Goal: Information Seeking & Learning: Learn about a topic

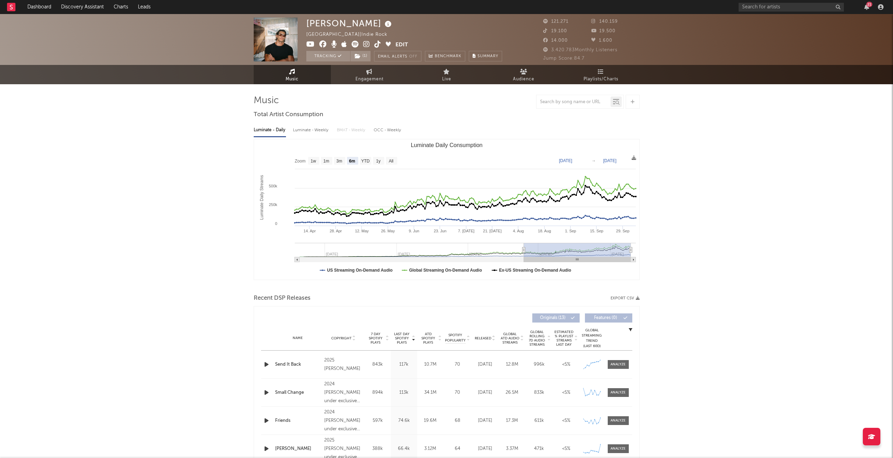
select select "6m"
click at [41, 6] on link "Dashboard" at bounding box center [39, 7] width 34 height 14
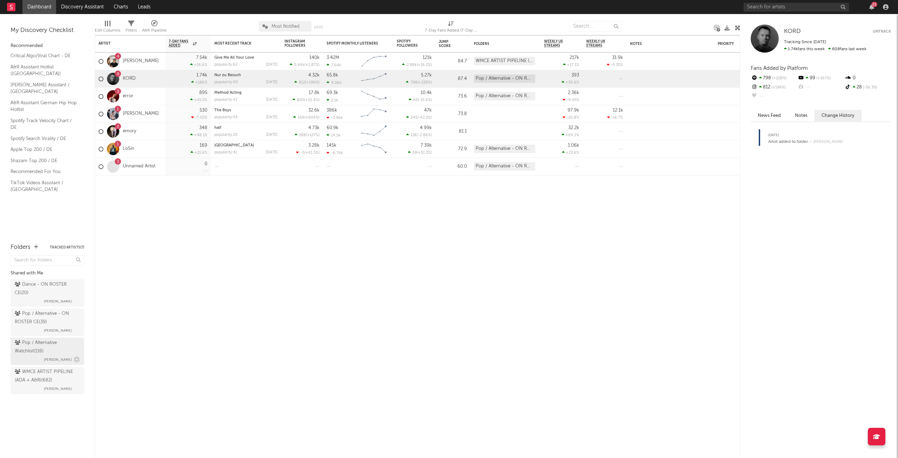
click at [60, 349] on div "Pop / Alternative Watchlist ( 116 )" at bounding box center [46, 347] width 63 height 17
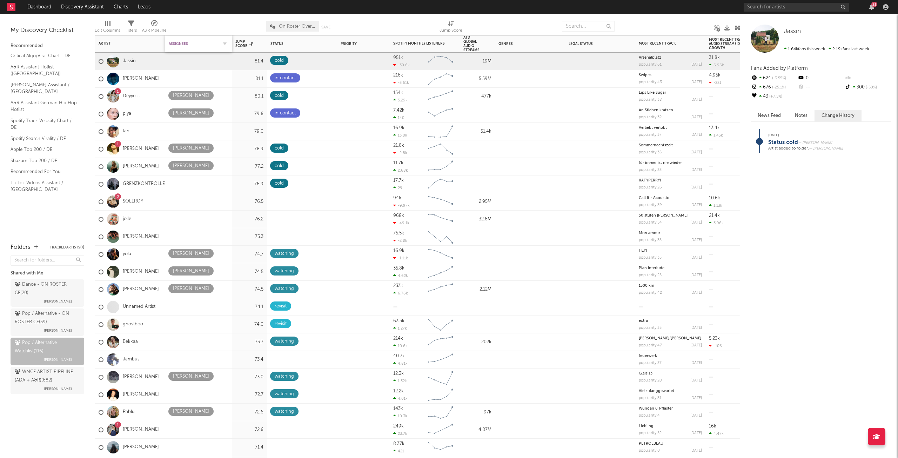
click at [178, 44] on div "Assignees" at bounding box center [193, 44] width 49 height 4
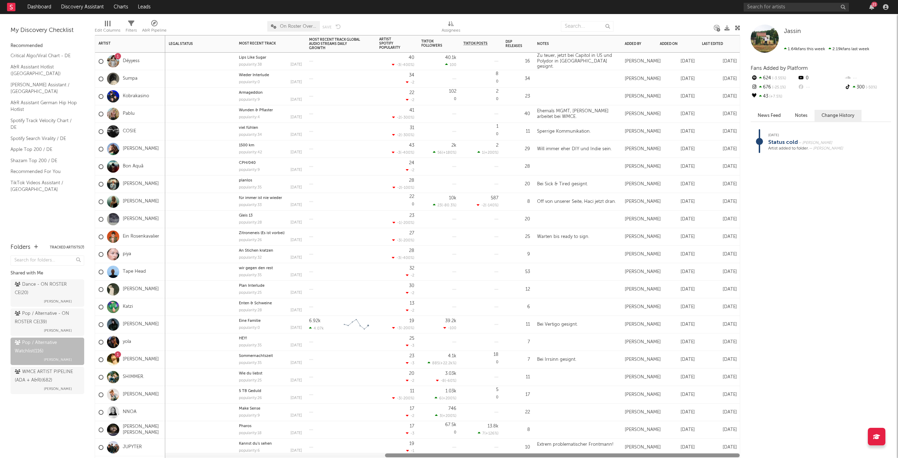
drag, startPoint x: 155, startPoint y: 455, endPoint x: 602, endPoint y: 463, distance: 447.4
click at [602, 457] on html "Dashboard Discovery Assistant Charts Leads 21 Notifications Settings Mark all a…" at bounding box center [449, 229] width 898 height 458
click at [722, 43] on div "Last Edited" at bounding box center [714, 44] width 25 height 4
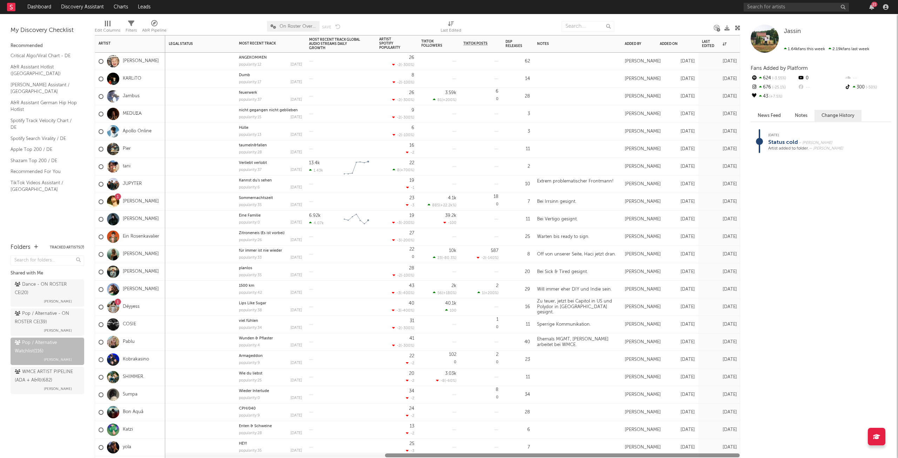
click at [234, 456] on div at bounding box center [452, 455] width 575 height 5
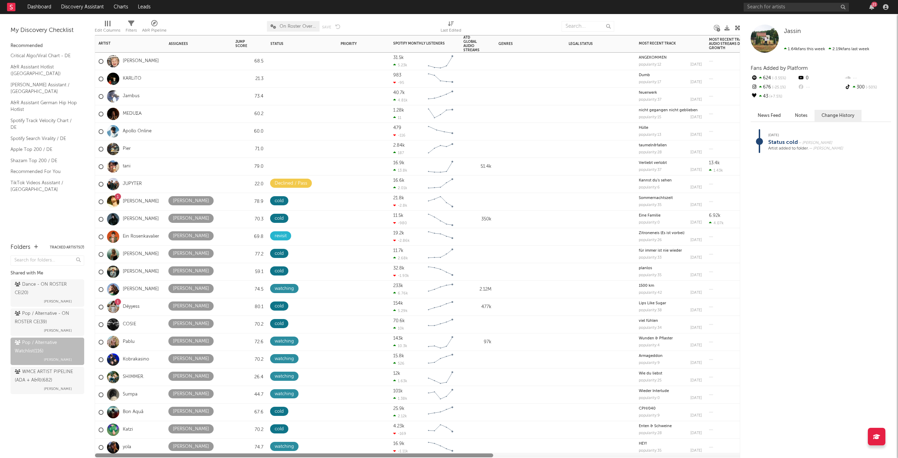
drag, startPoint x: 391, startPoint y: 454, endPoint x: 19, endPoint y: 427, distance: 373.2
click at [18, 447] on div "Bookmarks and Folders My Discovery Checklist Recommended Critical Algo/Viral Ch…" at bounding box center [449, 236] width 898 height 444
click at [174, 165] on icon at bounding box center [175, 165] width 4 height 5
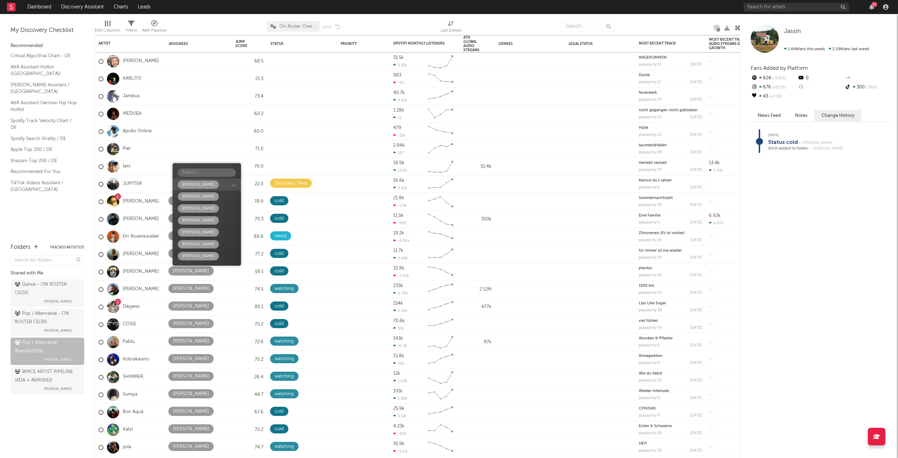
click at [197, 186] on div "[PERSON_NAME]" at bounding box center [198, 184] width 33 height 8
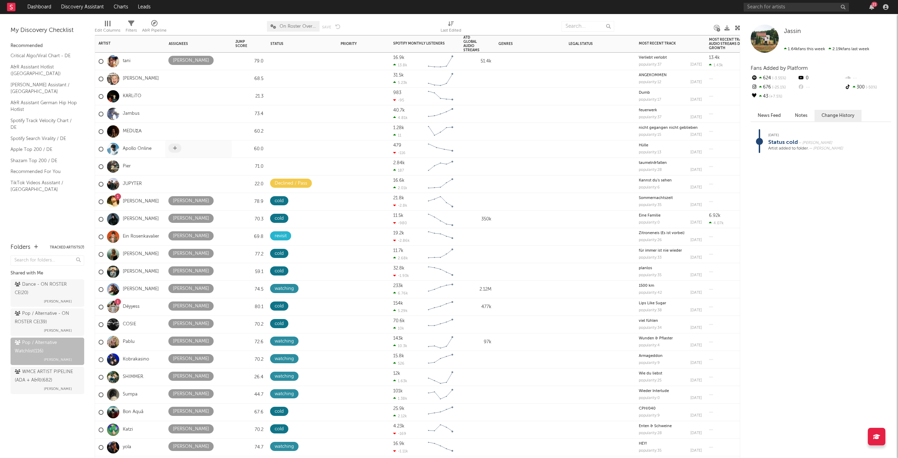
click at [175, 152] on span at bounding box center [174, 147] width 13 height 9
click at [168, 149] on span at bounding box center [174, 147] width 13 height 9
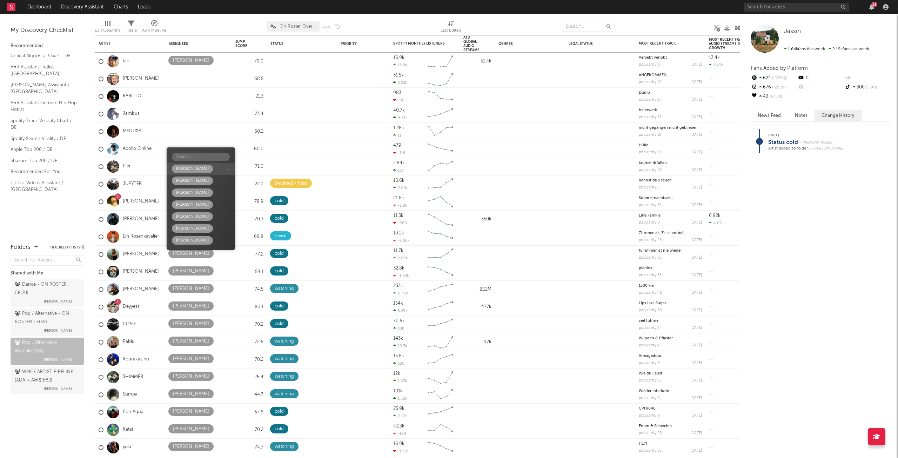
click at [181, 167] on div "[PERSON_NAME]" at bounding box center [192, 169] width 33 height 8
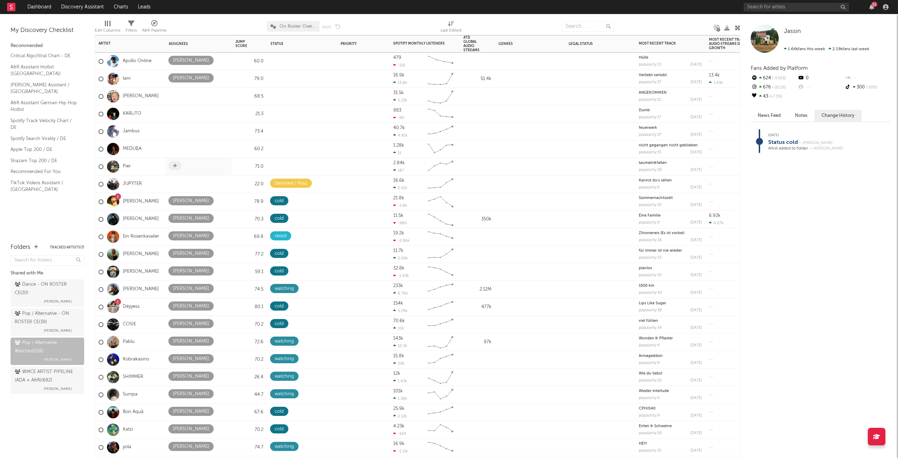
click at [175, 166] on icon at bounding box center [175, 165] width 4 height 5
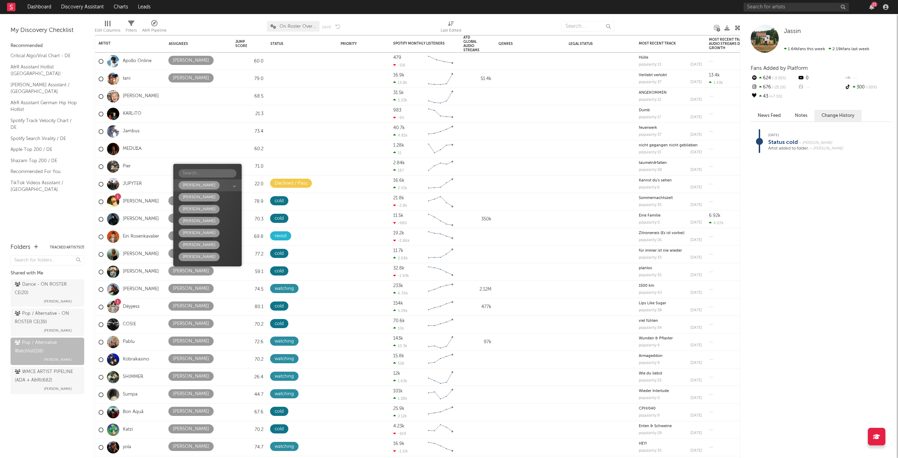
click at [185, 182] on div "[PERSON_NAME]" at bounding box center [199, 185] width 33 height 8
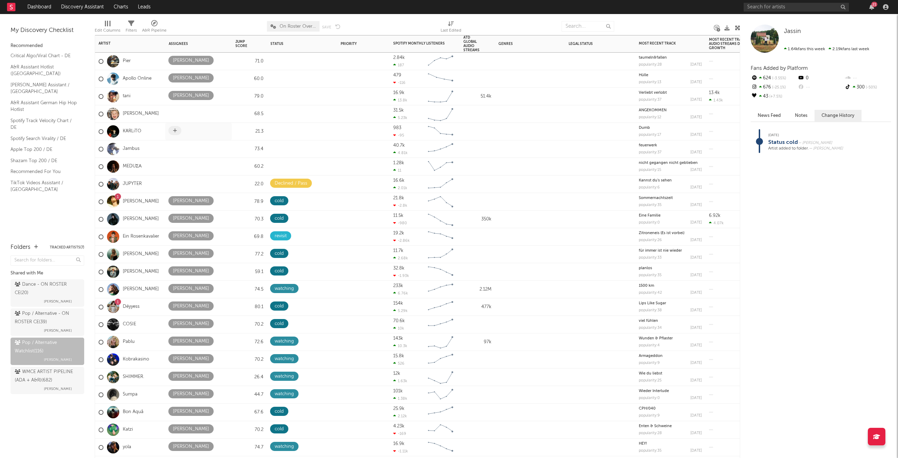
click at [173, 134] on span at bounding box center [174, 130] width 13 height 9
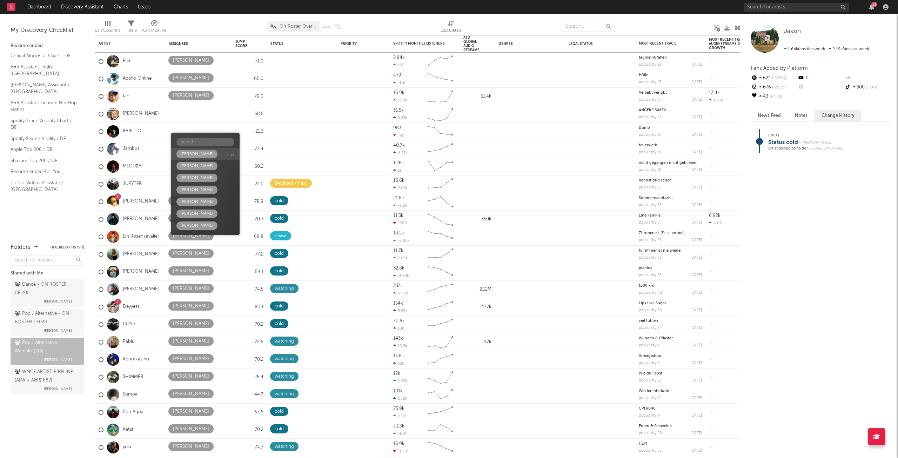
click at [193, 153] on div "[PERSON_NAME]" at bounding box center [197, 154] width 33 height 8
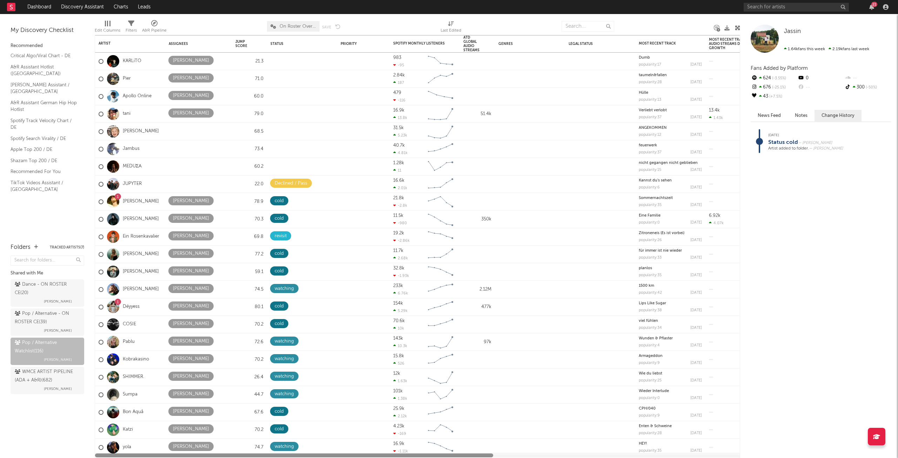
drag, startPoint x: 263, startPoint y: 454, endPoint x: 249, endPoint y: 468, distance: 19.6
click at [249, 457] on html "Dashboard Discovery Assistant Charts Leads 21 Notifications Settings Mark all a…" at bounding box center [449, 229] width 898 height 458
click at [320, 58] on span at bounding box center [326, 60] width 14 height 9
click at [327, 61] on icon at bounding box center [325, 60] width 5 height 5
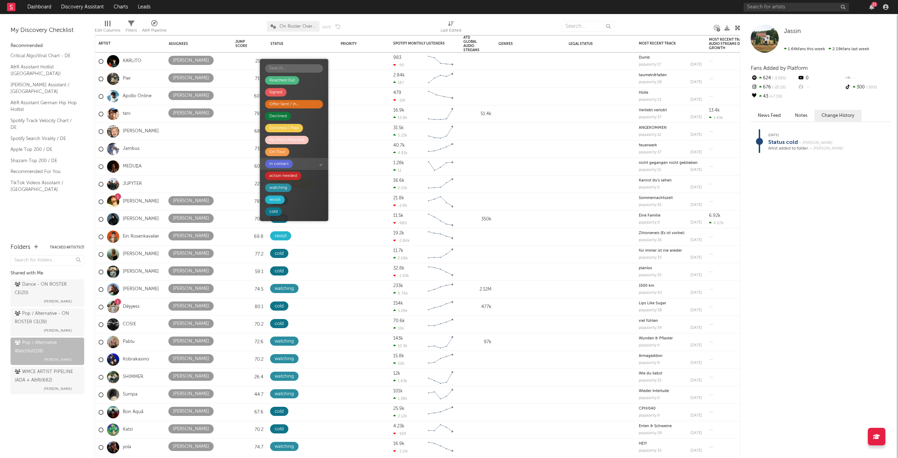
click at [292, 164] on div "in contact" at bounding box center [279, 164] width 28 height 8
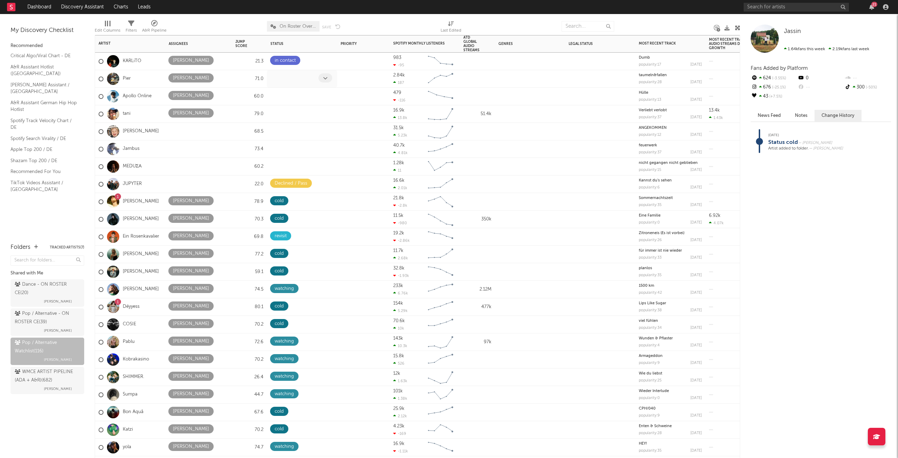
click at [322, 78] on span at bounding box center [326, 77] width 14 height 9
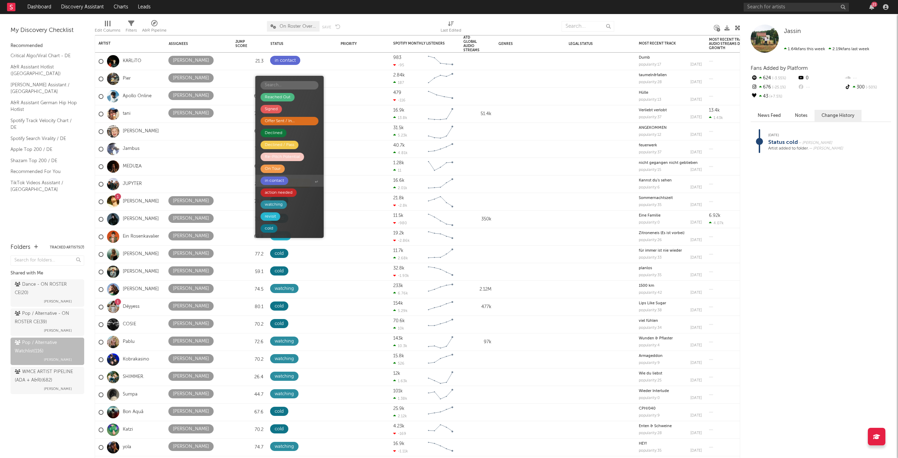
click at [278, 186] on span "in contact" at bounding box center [289, 181] width 68 height 12
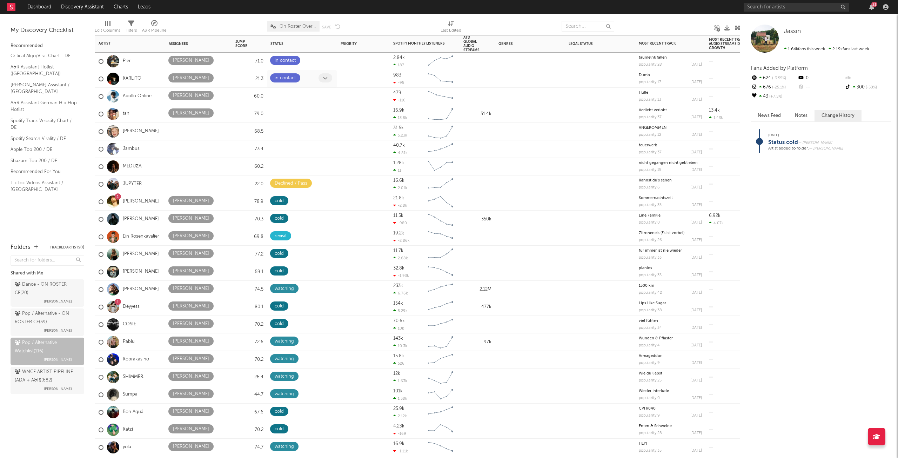
click at [327, 78] on icon at bounding box center [325, 78] width 5 height 5
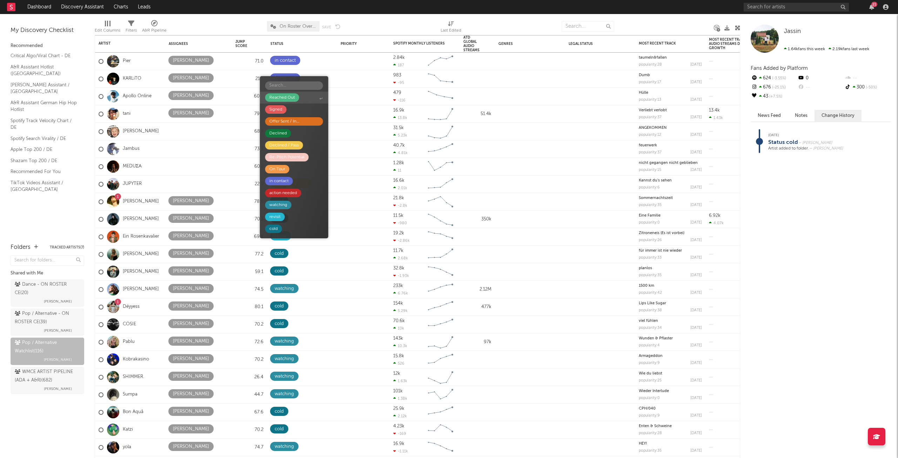
click at [296, 96] on div "Reached Out" at bounding box center [282, 97] width 34 height 8
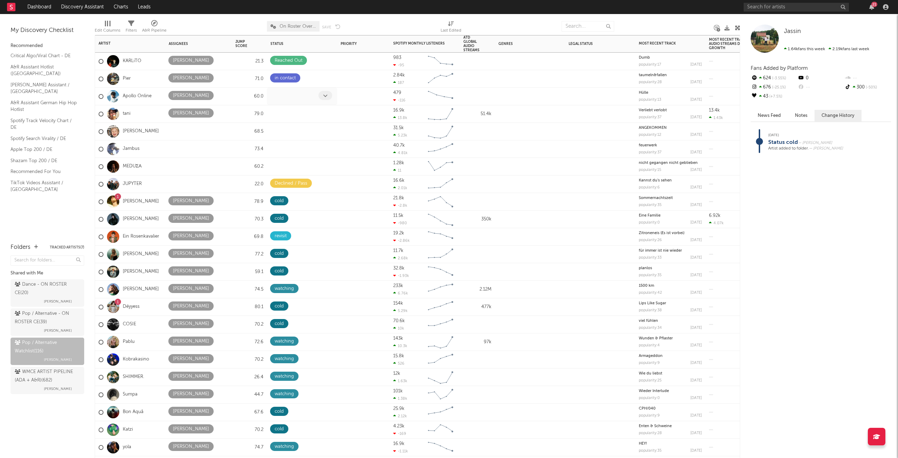
click at [320, 94] on span at bounding box center [326, 95] width 14 height 9
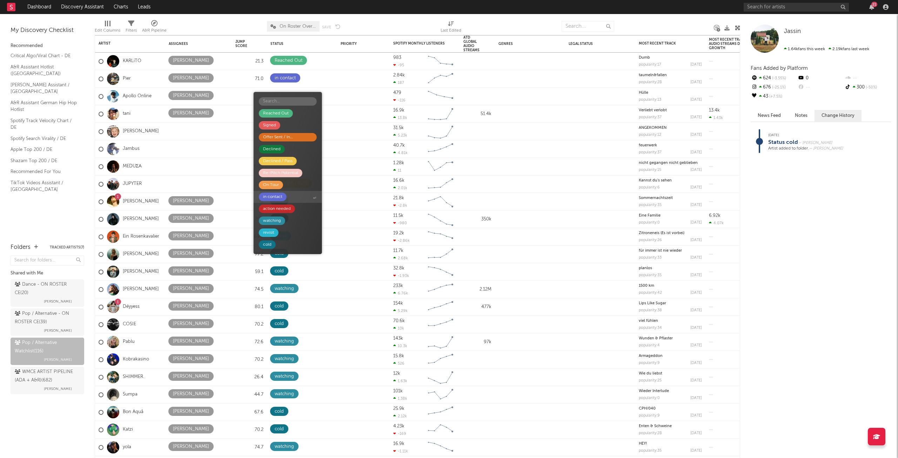
click at [285, 192] on span "in contact" at bounding box center [288, 197] width 68 height 12
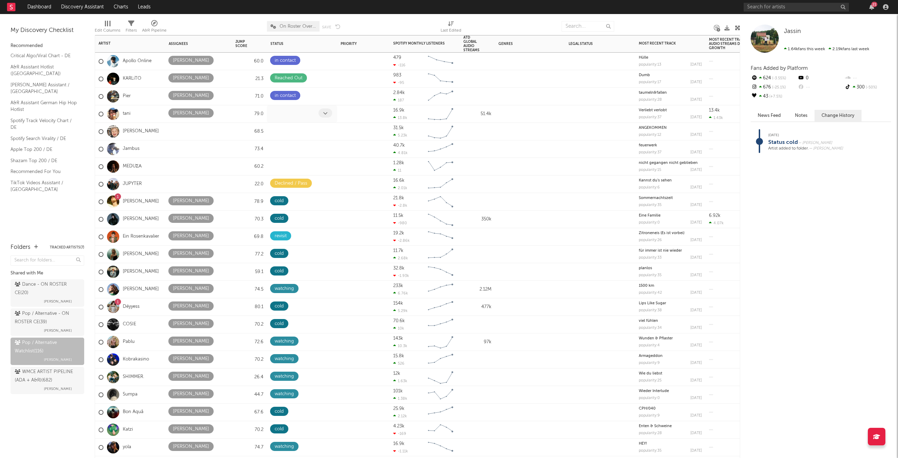
click at [325, 112] on icon at bounding box center [325, 113] width 5 height 5
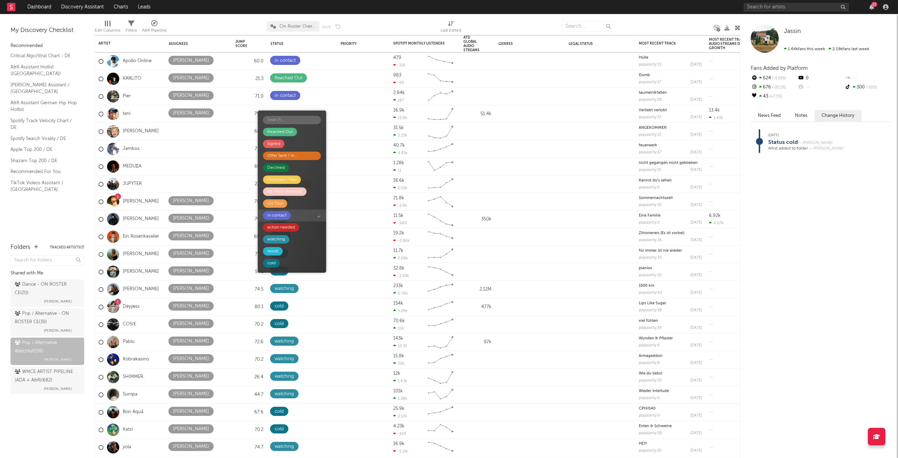
click at [292, 215] on span "in contact" at bounding box center [292, 215] width 68 height 12
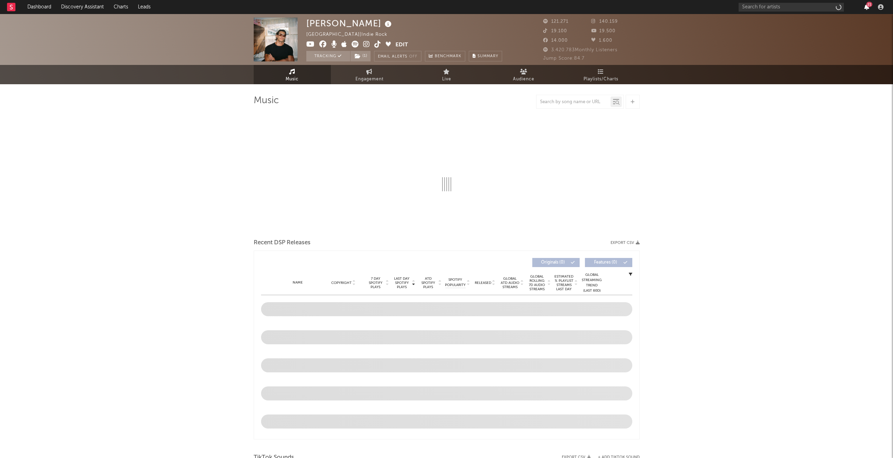
click at [866, 4] on icon "button" at bounding box center [866, 7] width 5 height 6
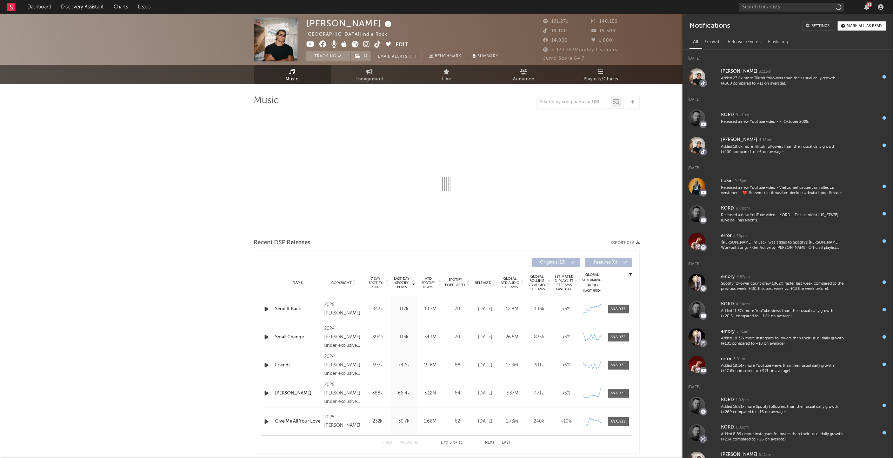
select select "6m"
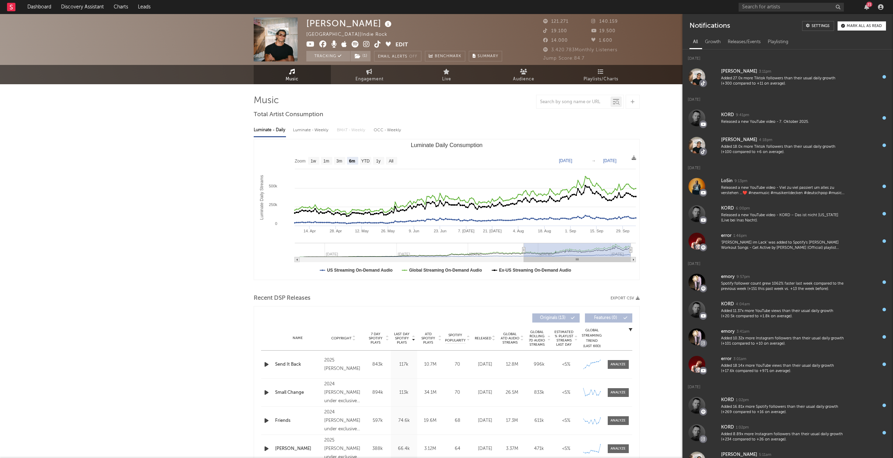
click at [850, 26] on div "Mark all as read" at bounding box center [864, 26] width 35 height 4
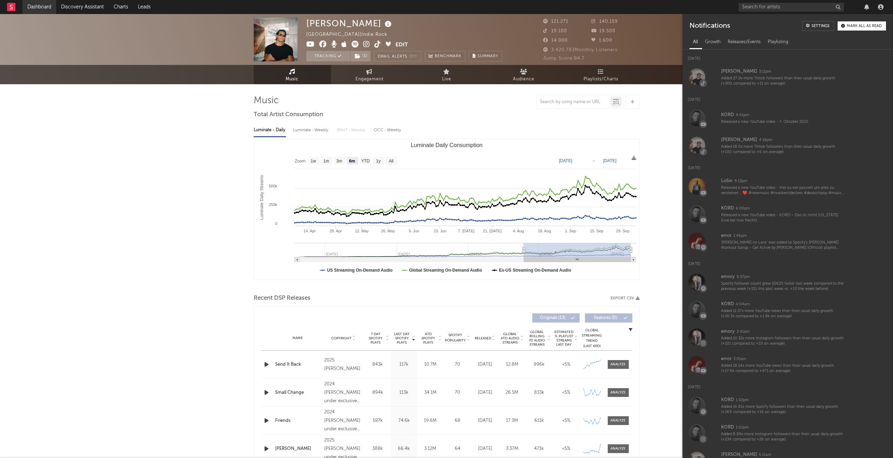
click at [51, 4] on link "Dashboard" at bounding box center [39, 7] width 34 height 14
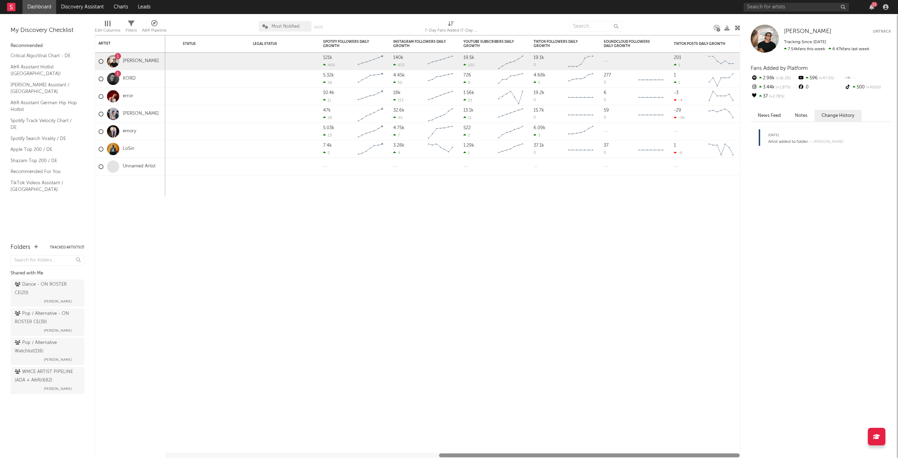
drag, startPoint x: 186, startPoint y: 455, endPoint x: 739, endPoint y: 474, distance: 552.9
click at [739, 457] on html "Dashboard Discovery Assistant Charts Leads 21 Notifications Settings Mark all a…" at bounding box center [449, 229] width 898 height 458
click at [134, 166] on link "Unnamed Artist" at bounding box center [139, 166] width 33 height 6
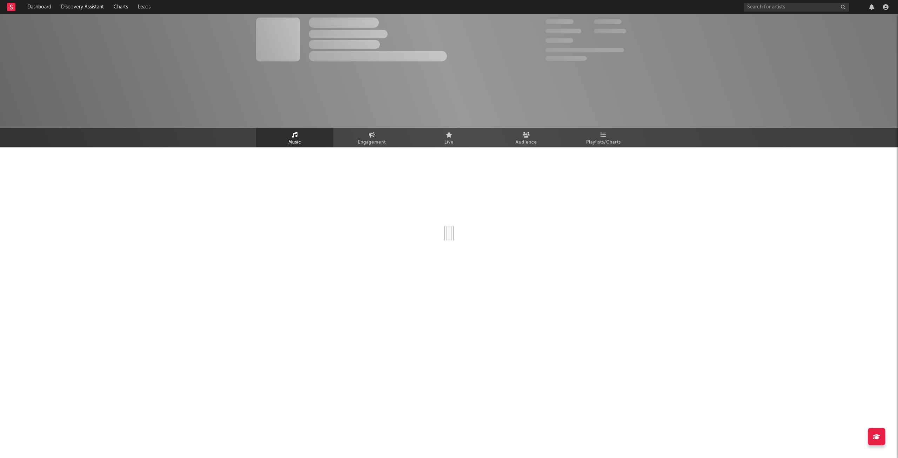
select select "1w"
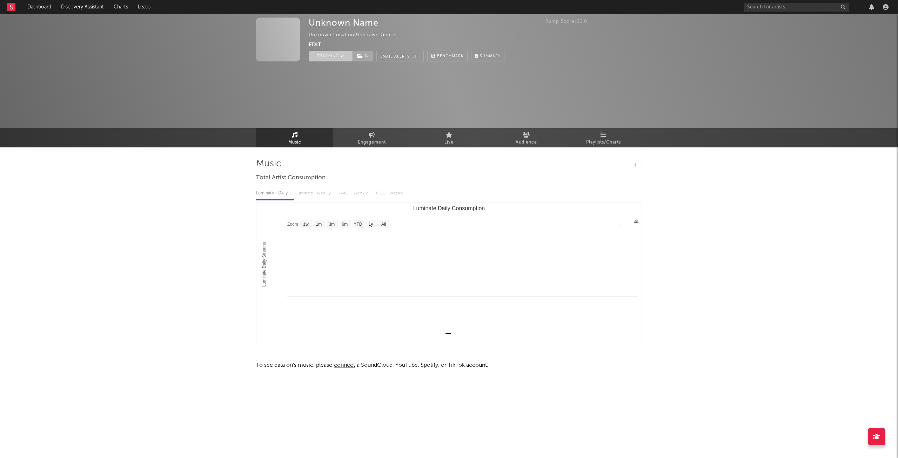
click at [343, 54] on icon at bounding box center [343, 56] width 4 height 4
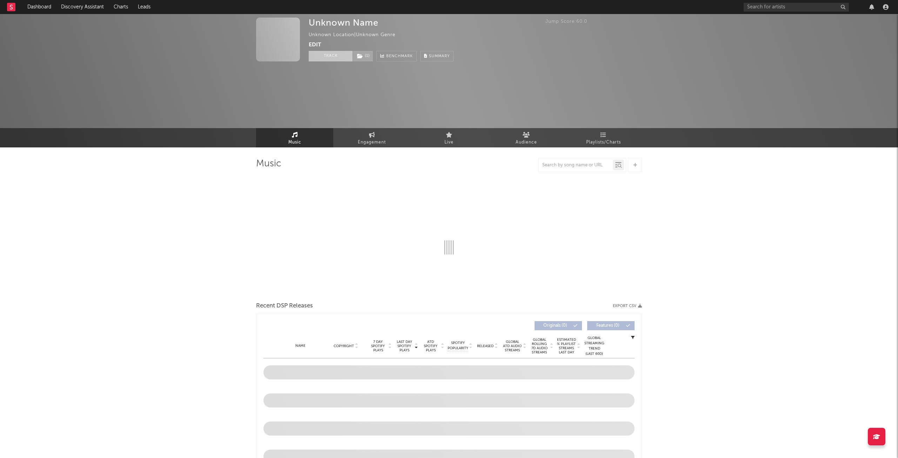
select select "1w"
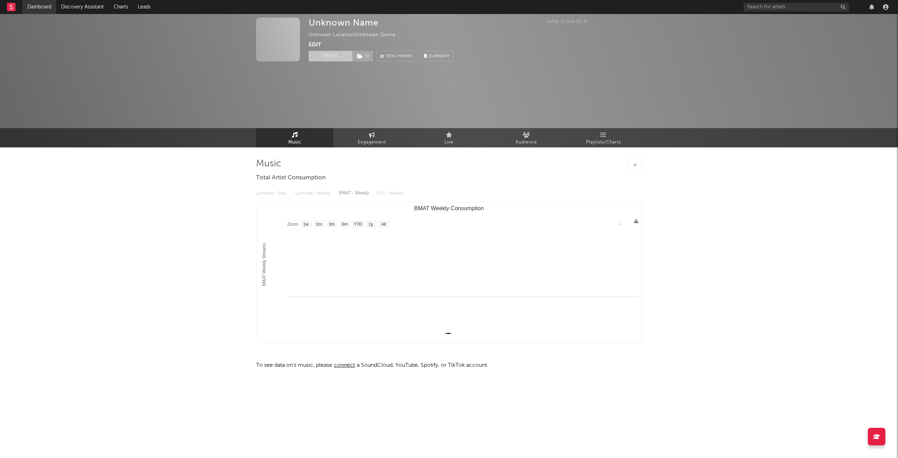
click at [49, 9] on link "Dashboard" at bounding box center [39, 7] width 34 height 14
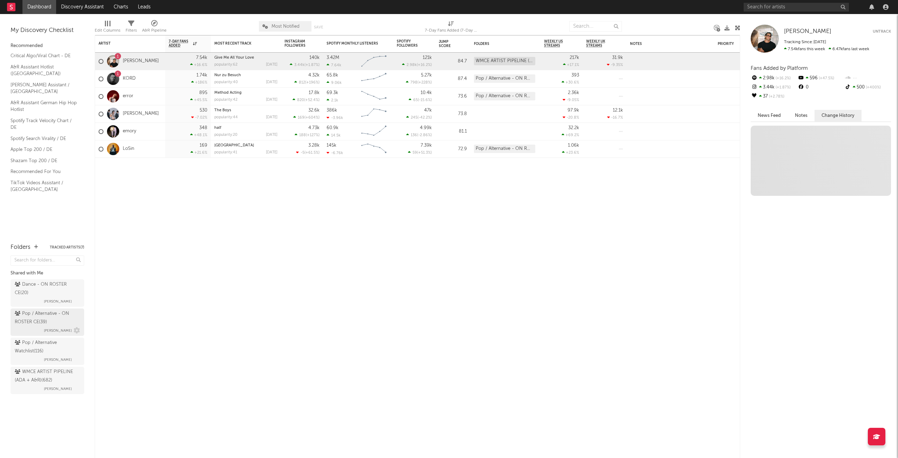
click at [54, 315] on div "Pop / Alternative - ON ROSTER CE ( 39 )" at bounding box center [46, 317] width 63 height 17
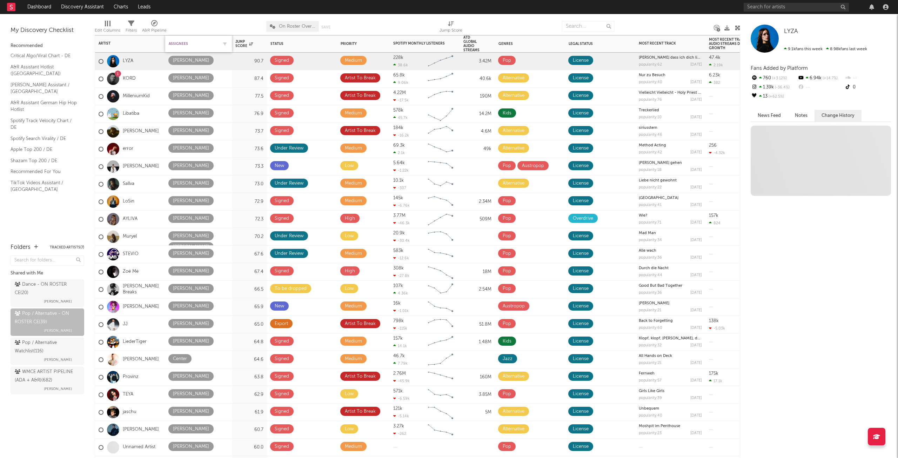
click at [176, 45] on div "Assignees" at bounding box center [193, 44] width 49 height 4
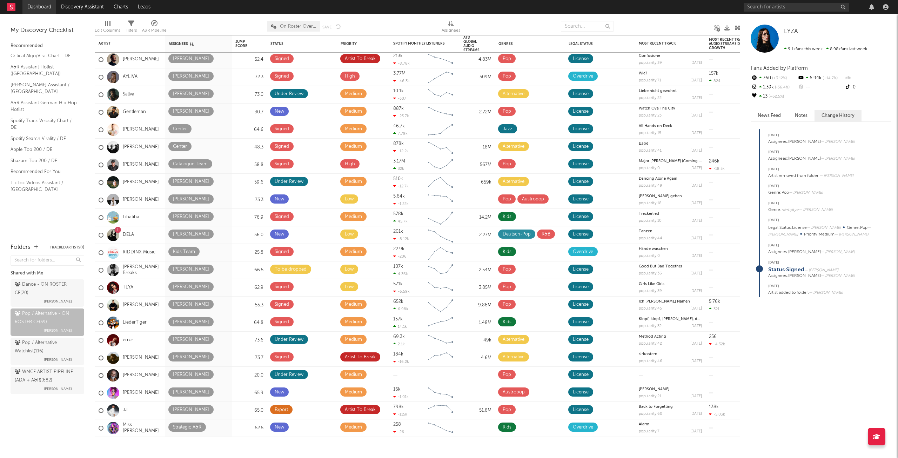
click at [41, 4] on link "Dashboard" at bounding box center [39, 7] width 34 height 14
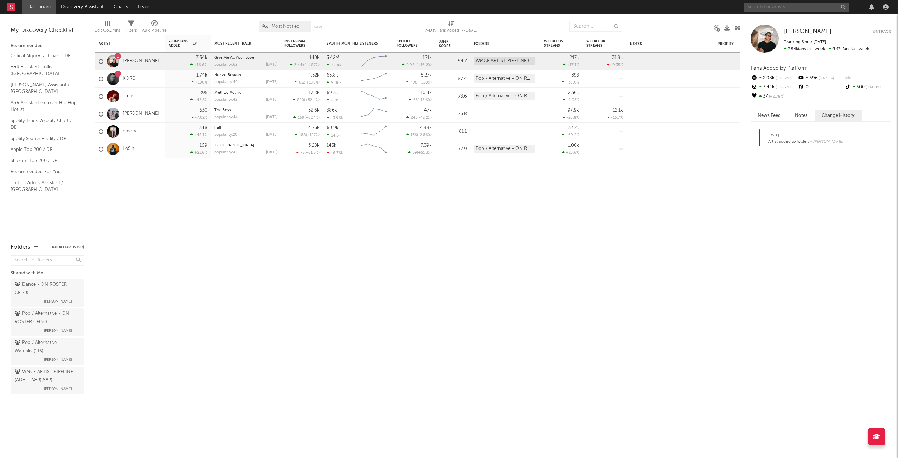
click at [766, 8] on input "text" at bounding box center [796, 7] width 105 height 9
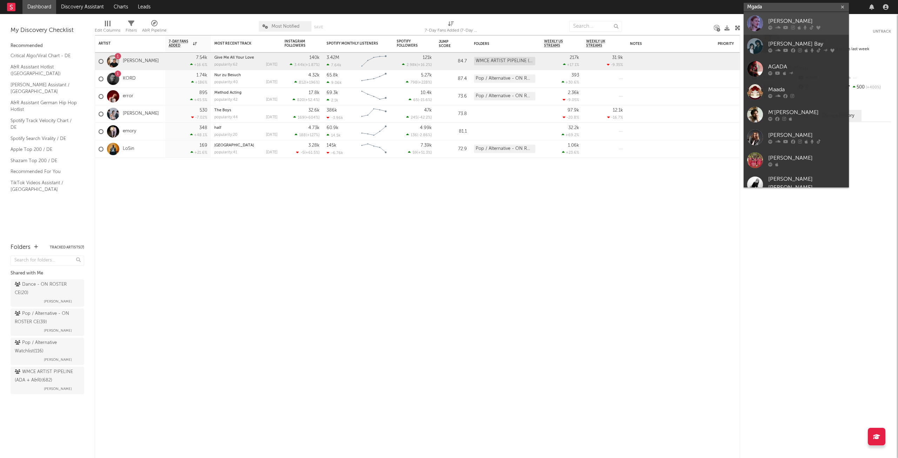
type input "Mgada"
click at [785, 18] on div "Magda" at bounding box center [806, 21] width 77 height 8
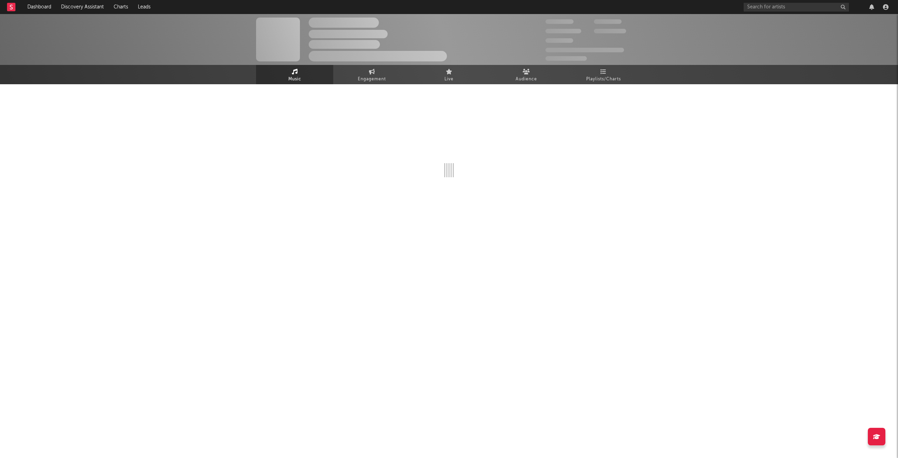
select select "6m"
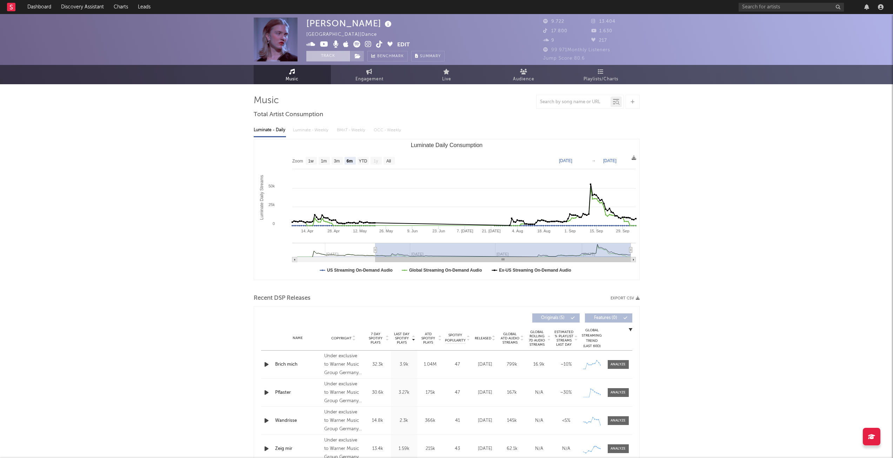
click at [340, 54] on button "Track" at bounding box center [328, 56] width 44 height 11
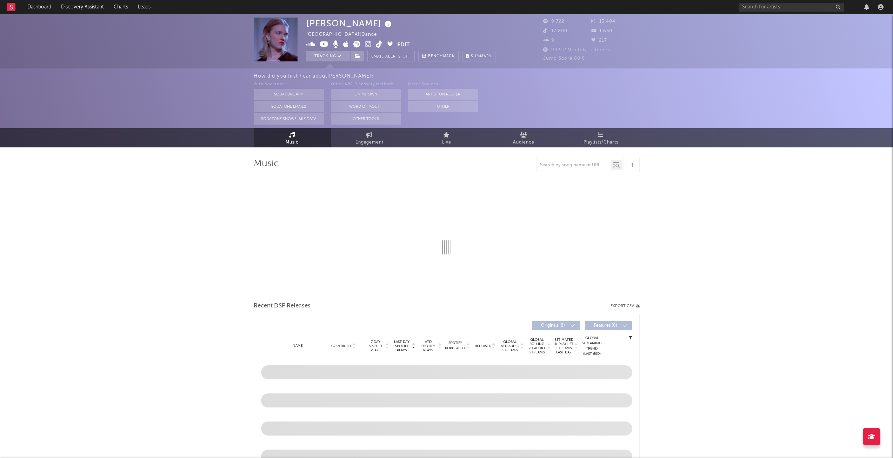
select select "6m"
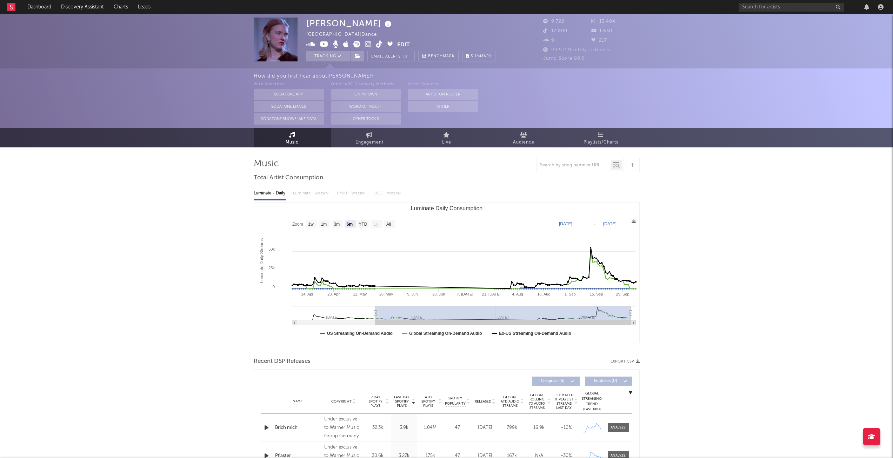
click at [405, 44] on button "Edit" at bounding box center [403, 45] width 13 height 9
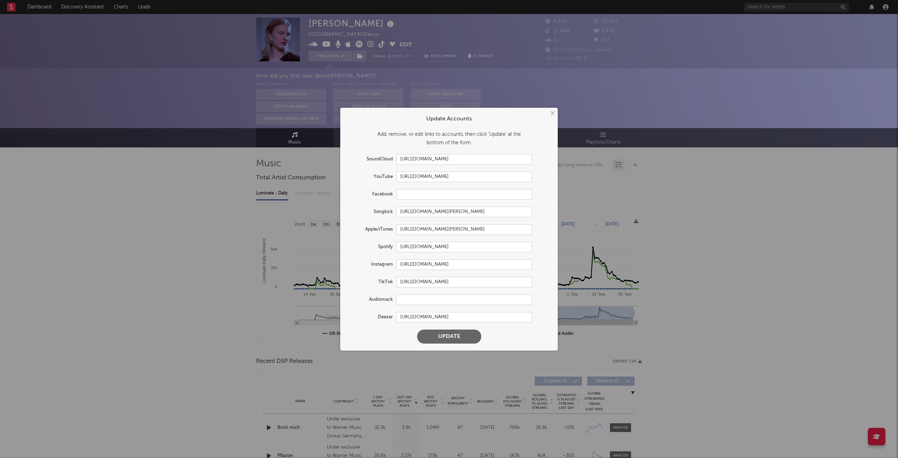
click at [552, 107] on div "× Update Accounts Add, remove, or edit links to accounts, then click 'Update' a…" at bounding box center [449, 229] width 898 height 458
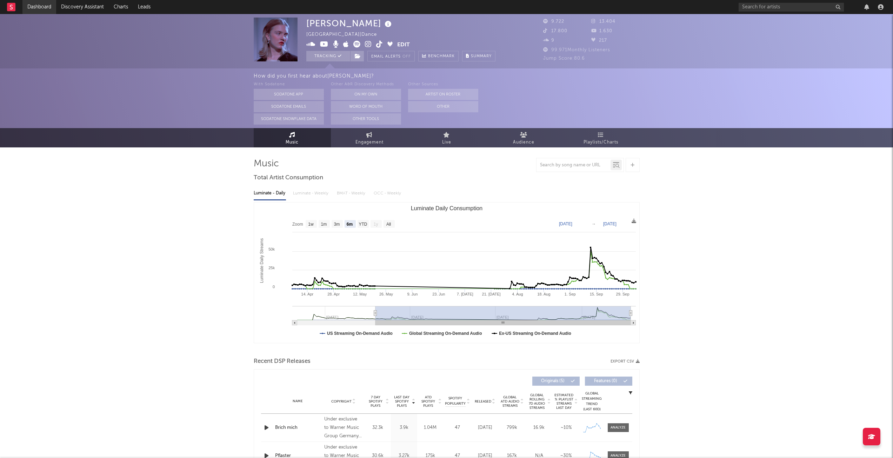
click at [49, 10] on link "Dashboard" at bounding box center [39, 7] width 34 height 14
